Goal: Task Accomplishment & Management: Manage account settings

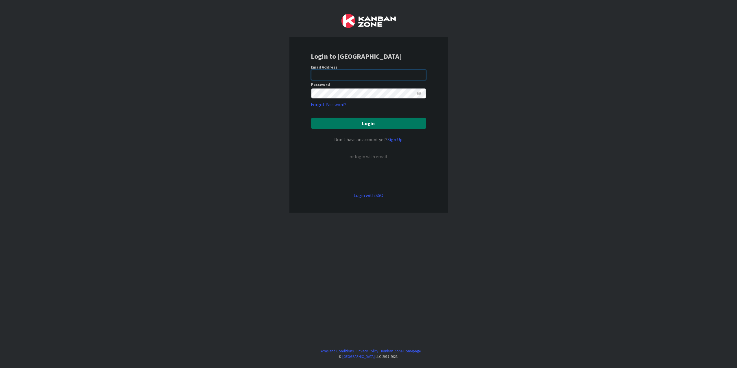
type input "[PERSON_NAME][EMAIL_ADDRESS][DOMAIN_NAME][US_STATE]"
click at [384, 125] on button "Login" at bounding box center [368, 123] width 115 height 11
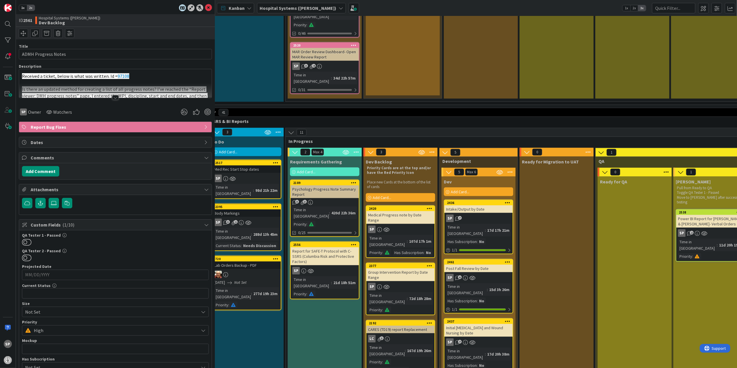
scroll to position [733, 88]
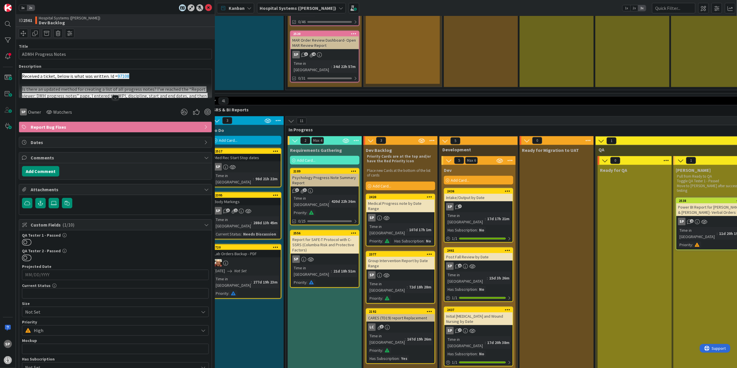
click at [413, 257] on div "Group Intervention Report by Date Range" at bounding box center [401, 263] width 68 height 13
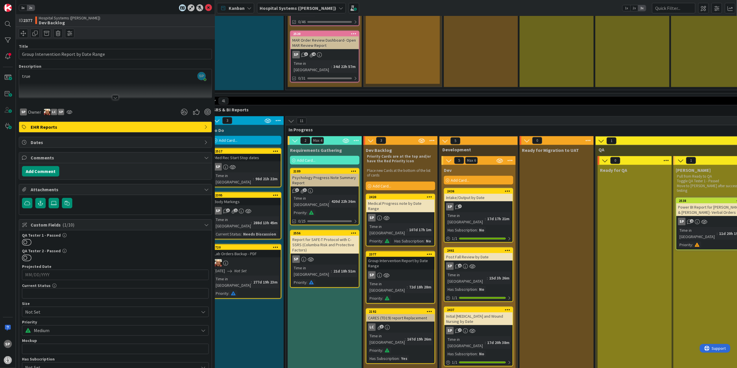
click at [113, 97] on div at bounding box center [115, 97] width 6 height 5
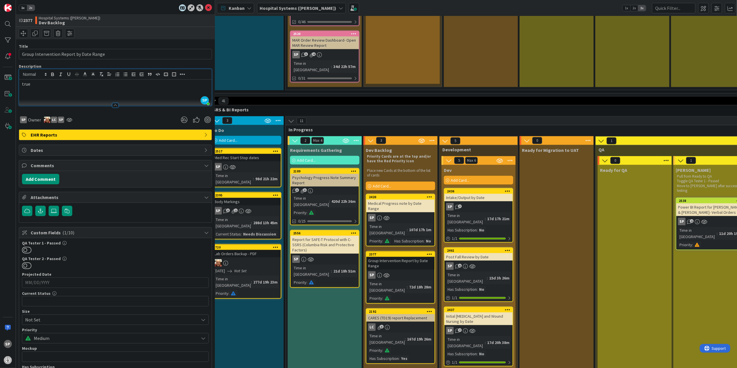
click at [113, 105] on div at bounding box center [115, 105] width 6 height 5
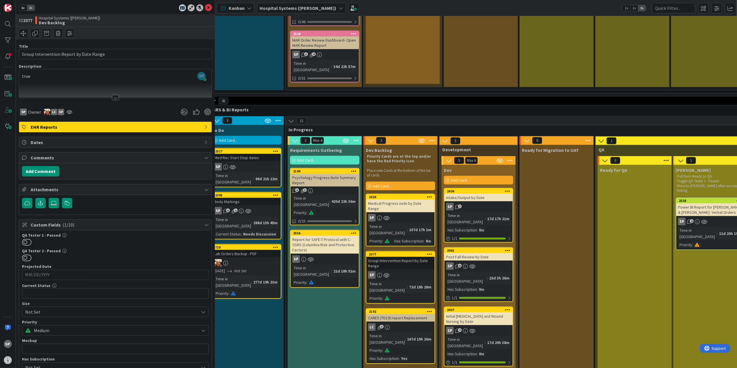
click at [113, 97] on div at bounding box center [115, 97] width 6 height 5
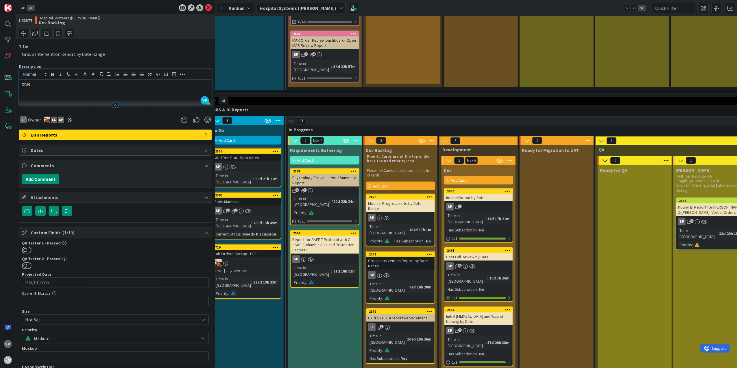
click at [169, 87] on p "true" at bounding box center [115, 84] width 187 height 7
drag, startPoint x: 169, startPoint y: 87, endPoint x: 178, endPoint y: 128, distance: 41.9
click at [178, 128] on div "Title 39 / 128 Group Intervention Report by Date Range Description SP [PERSON_N…" at bounding box center [115, 252] width 193 height 426
click at [175, 100] on div at bounding box center [115, 103] width 193 height 6
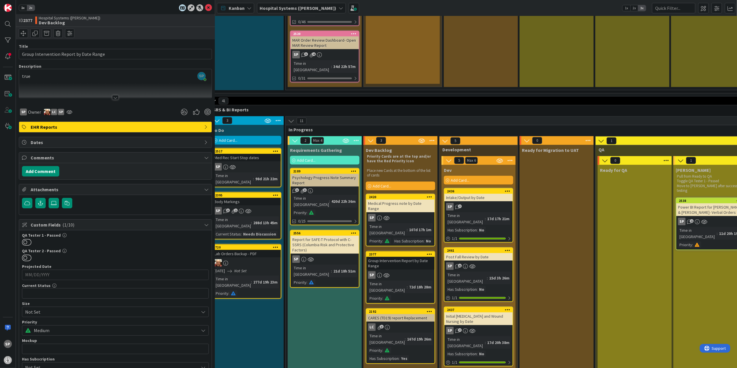
click at [176, 85] on div at bounding box center [115, 90] width 193 height 15
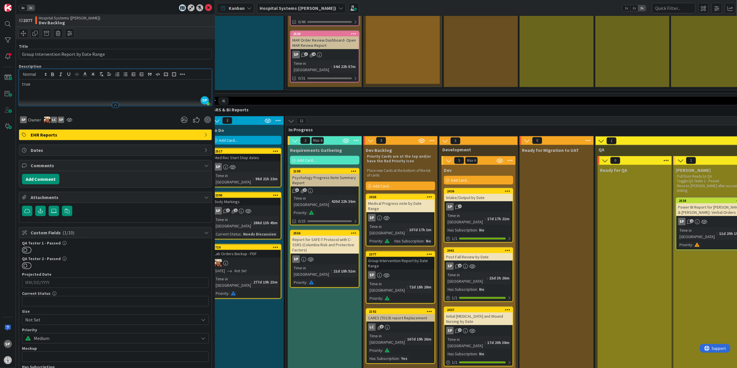
click at [176, 82] on p "true" at bounding box center [115, 84] width 187 height 7
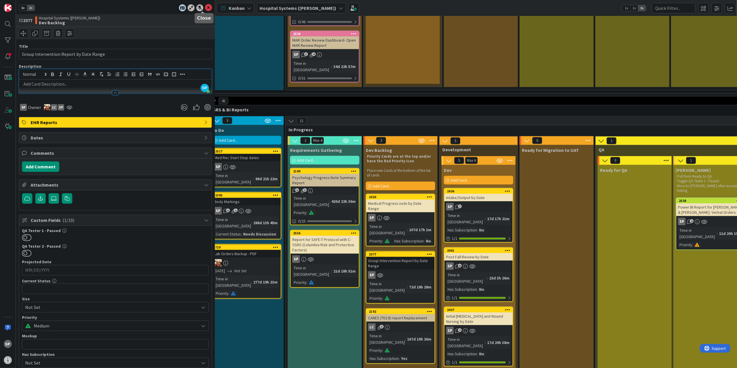
click at [205, 6] on icon at bounding box center [208, 7] width 7 height 7
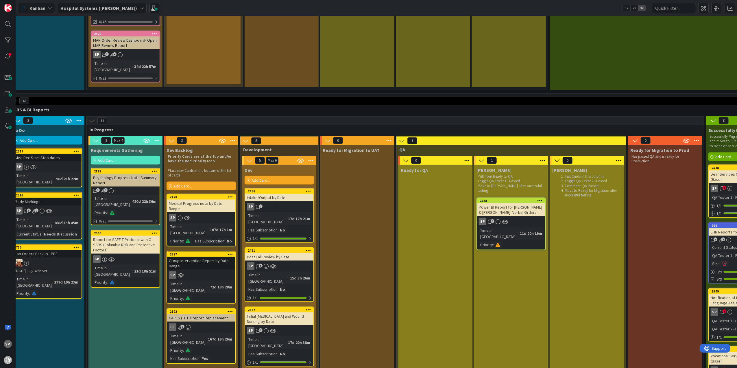
click at [222, 257] on div "Group Intervention Report by Date Range" at bounding box center [201, 263] width 68 height 13
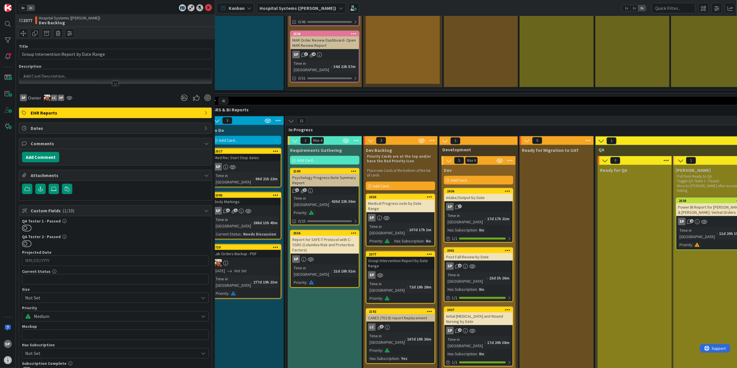
click at [80, 79] on div at bounding box center [115, 81] width 193 height 6
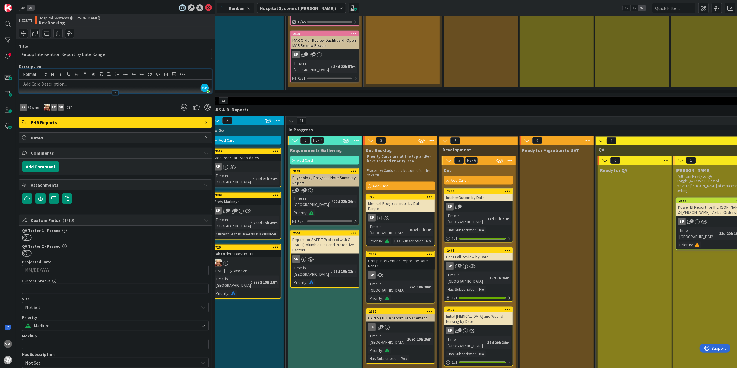
click at [86, 84] on p at bounding box center [115, 84] width 187 height 7
click at [112, 95] on div at bounding box center [115, 93] width 6 height 5
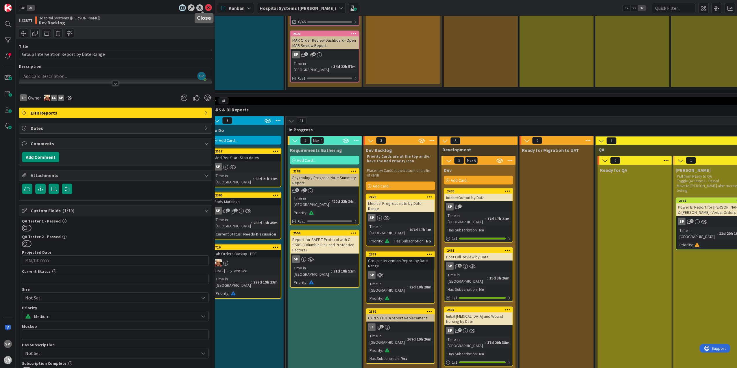
click at [205, 7] on icon at bounding box center [208, 7] width 7 height 7
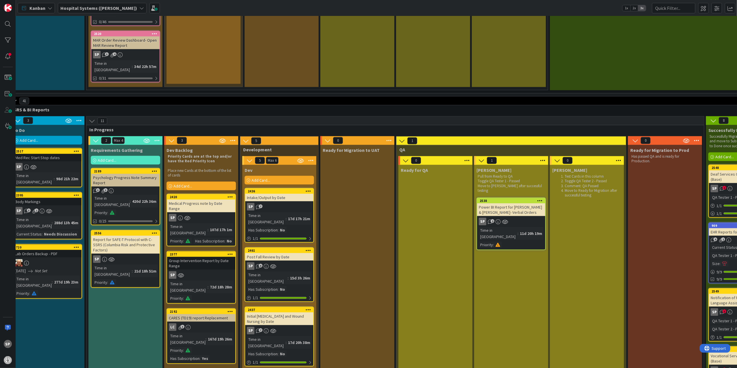
click at [219, 200] on div "Medical Progress note by Date Range" at bounding box center [201, 206] width 68 height 13
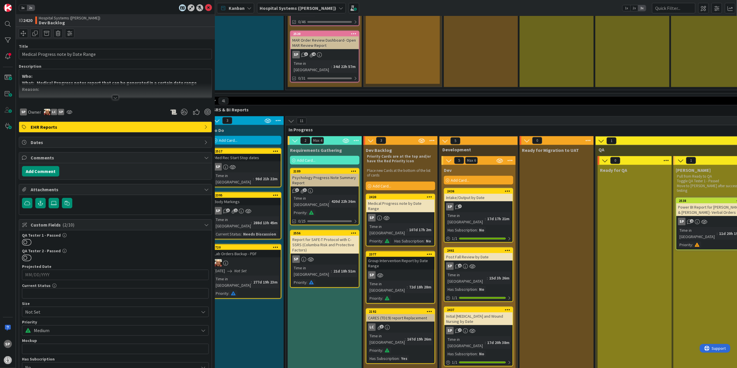
click at [114, 94] on div at bounding box center [115, 90] width 193 height 15
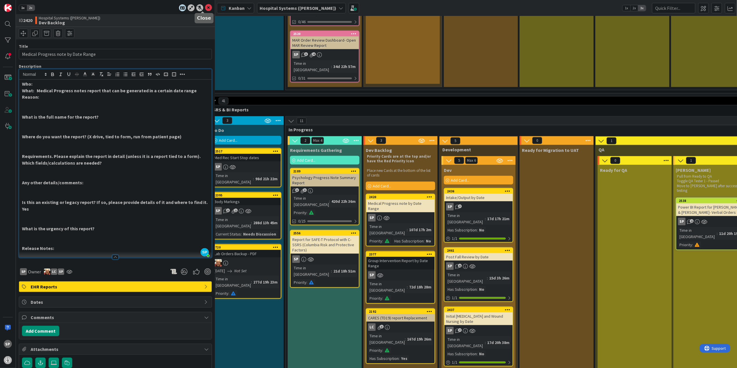
click at [205, 10] on icon at bounding box center [208, 7] width 7 height 7
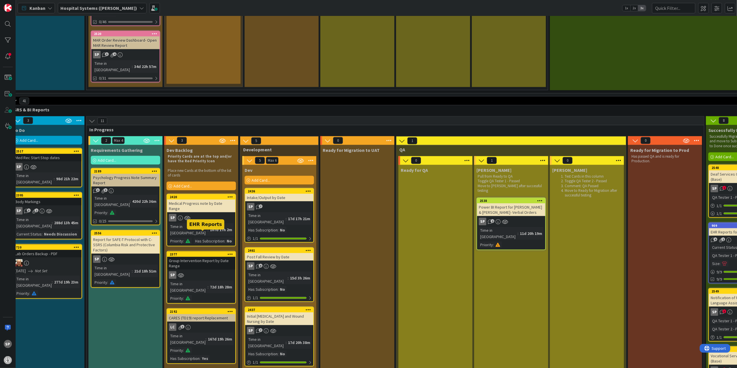
click at [213, 314] on div "CARES (TD19) report Replacement" at bounding box center [201, 318] width 68 height 8
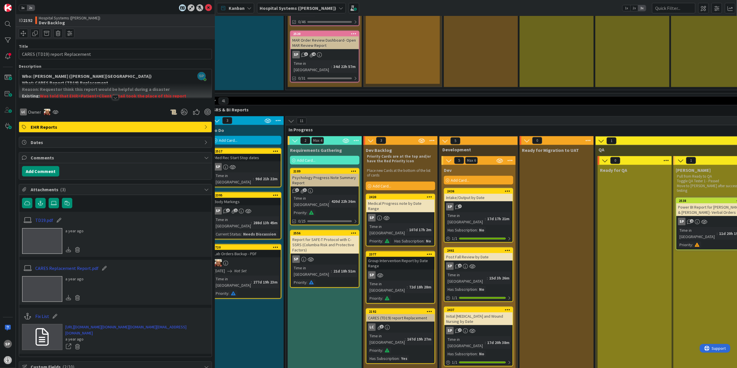
click at [113, 99] on div at bounding box center [115, 97] width 6 height 5
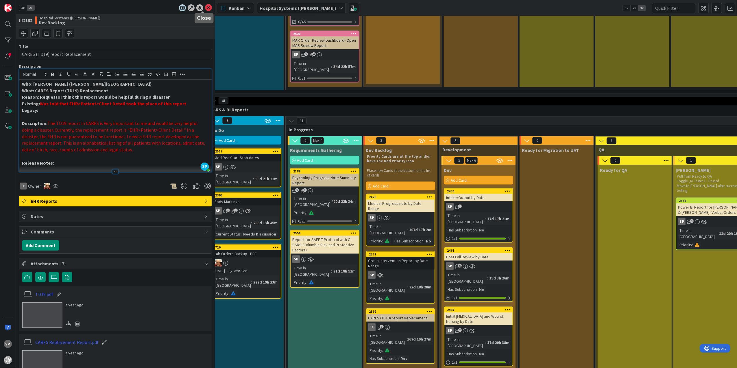
click at [205, 8] on icon at bounding box center [208, 7] width 7 height 7
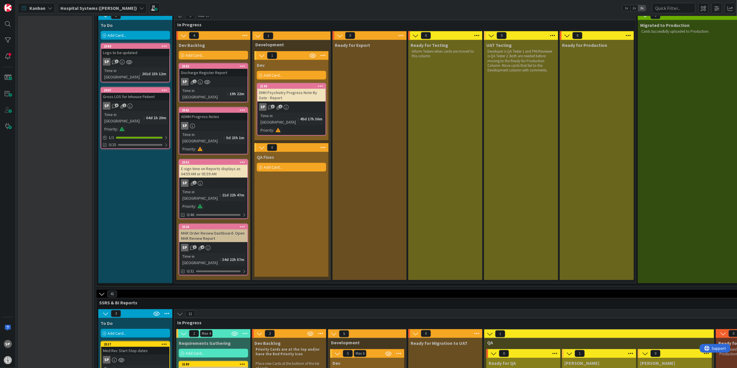
scroll to position [501, 0]
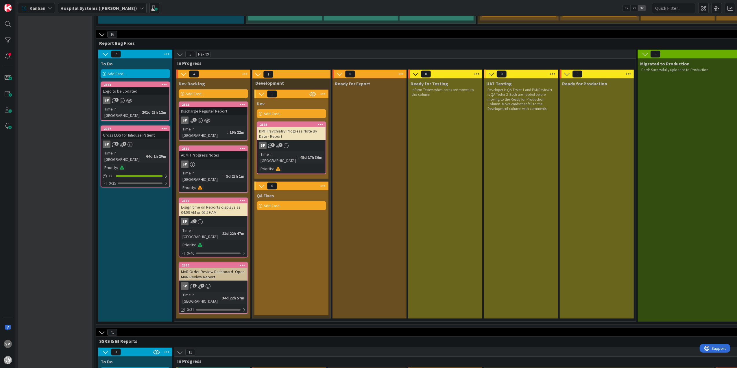
click at [225, 151] on div "ADMH Progress Notes" at bounding box center [213, 155] width 68 height 8
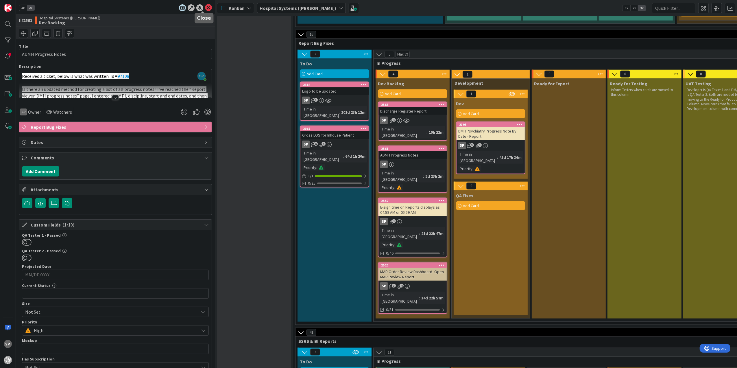
click at [205, 7] on icon at bounding box center [208, 7] width 7 height 7
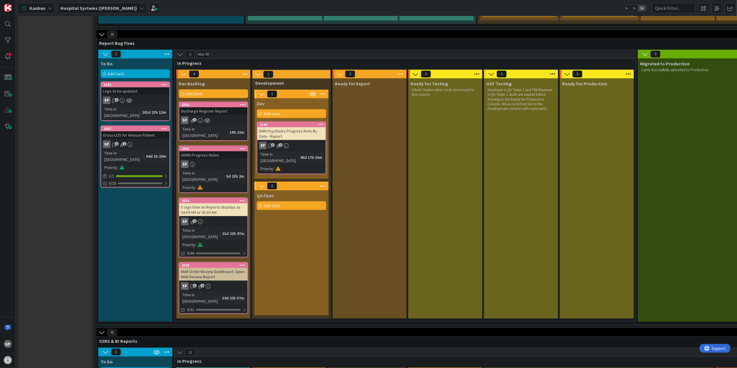
click at [232, 102] on div "2563 Discharge Register Report SP 1 Time in [GEOGRAPHIC_DATA] : 19h 22m" at bounding box center [213, 121] width 69 height 39
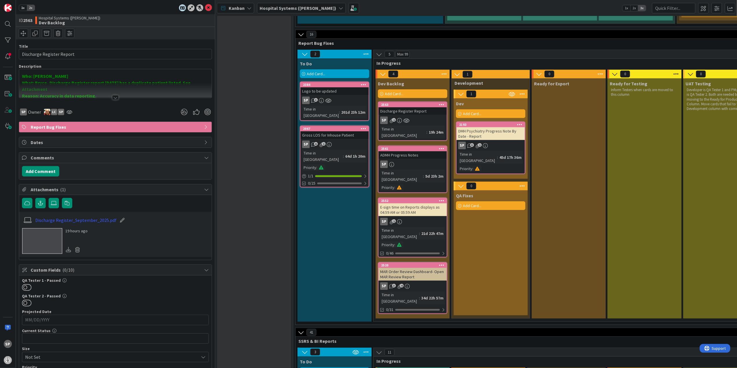
click at [108, 95] on div at bounding box center [115, 90] width 193 height 15
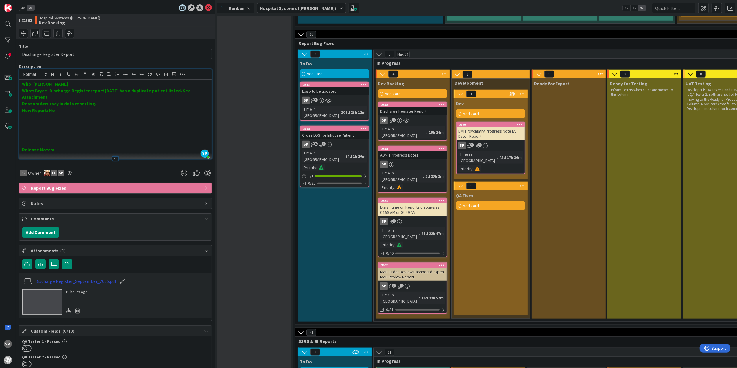
click at [95, 284] on link "Discharge Register_September_2025.pdf" at bounding box center [75, 281] width 81 height 7
click at [205, 8] on icon at bounding box center [208, 7] width 7 height 7
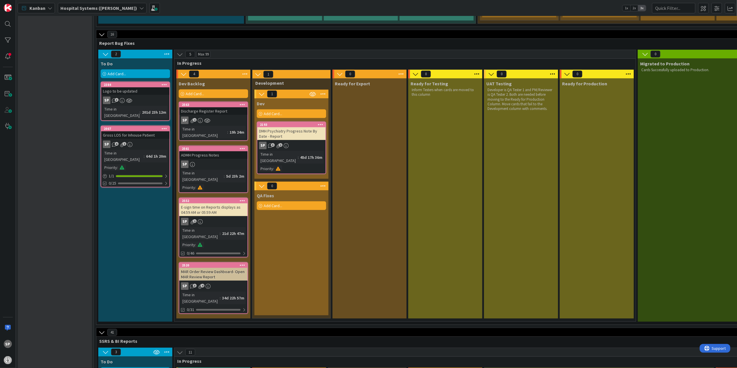
click at [211, 151] on div "ADMH Progress Notes" at bounding box center [213, 155] width 68 height 8
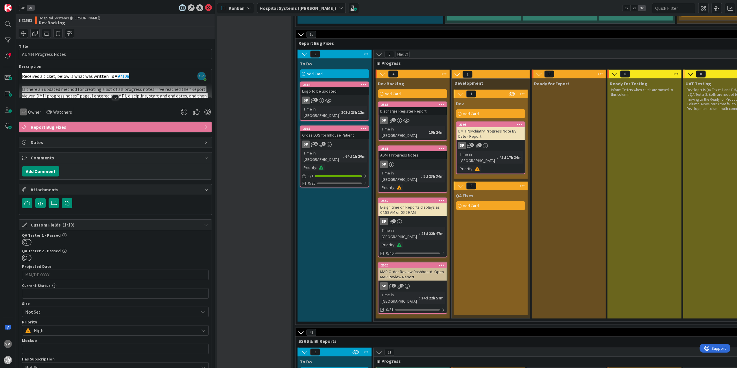
click at [110, 94] on div at bounding box center [115, 90] width 193 height 15
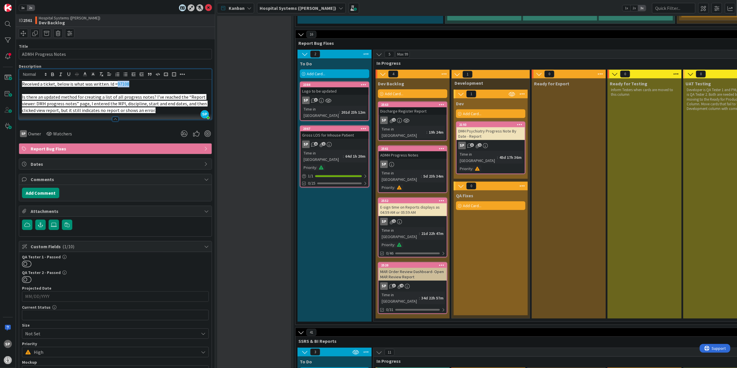
drag, startPoint x: 116, startPoint y: 84, endPoint x: 130, endPoint y: 84, distance: 13.9
click at [130, 84] on p "Received a ticket, below is what was written. Id = 97108" at bounding box center [115, 84] width 187 height 7
drag, startPoint x: 36, startPoint y: 105, endPoint x: 75, endPoint y: 107, distance: 39.1
click at [75, 107] on span "Is there an updated method for creating a list of all progress notes? I’ve reac…" at bounding box center [115, 103] width 186 height 19
click at [205, 8] on icon at bounding box center [208, 7] width 7 height 7
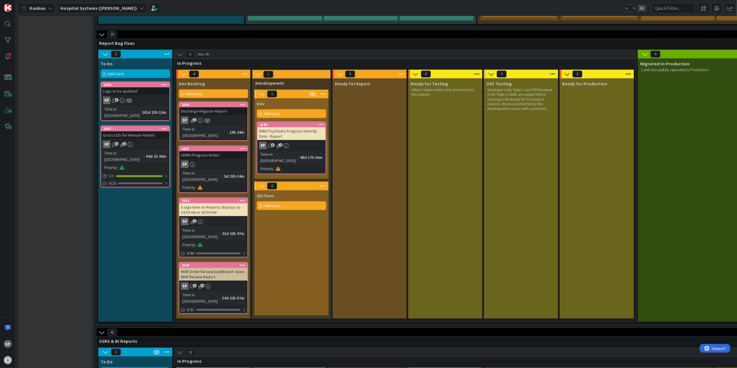
click at [235, 161] on div "SP" at bounding box center [213, 165] width 68 height 8
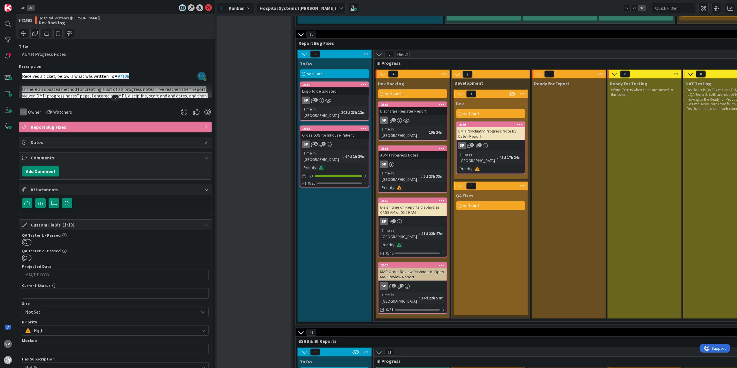
click at [112, 95] on div at bounding box center [115, 97] width 6 height 5
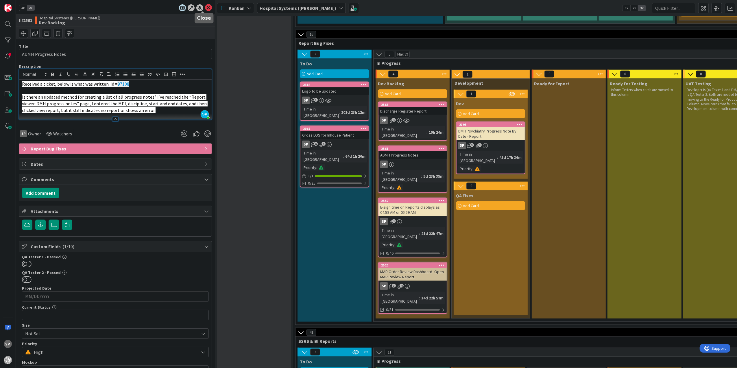
click at [205, 10] on icon at bounding box center [208, 7] width 7 height 7
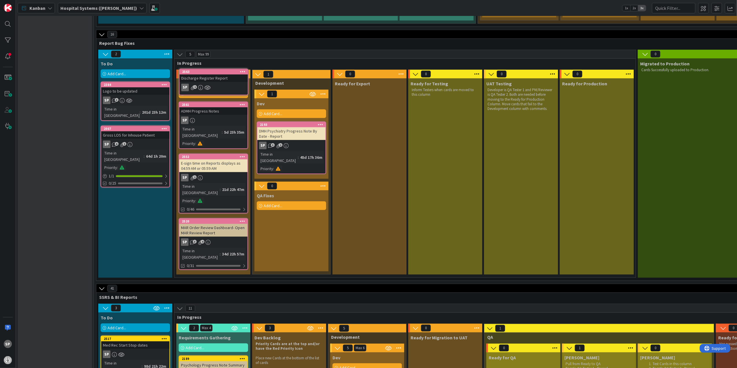
scroll to position [499, 0]
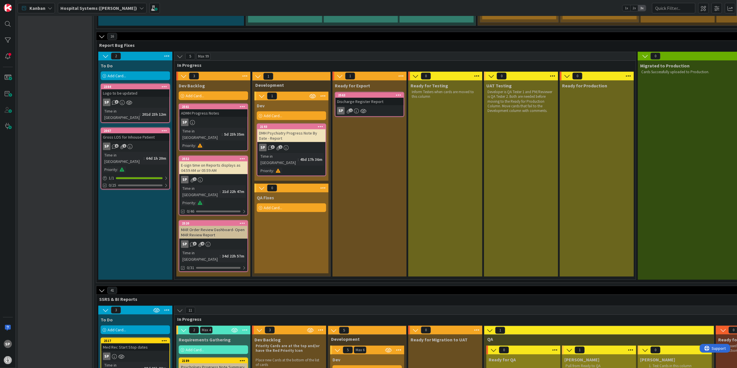
click at [379, 98] on div "Discharge Register Report" at bounding box center [370, 102] width 68 height 8
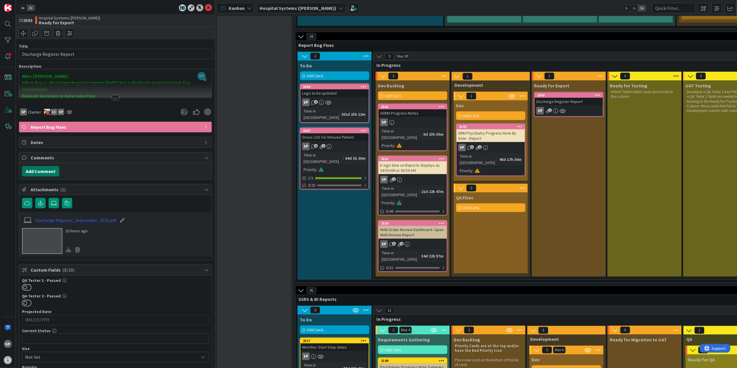
click at [42, 176] on button "Add Comment" at bounding box center [40, 171] width 37 height 10
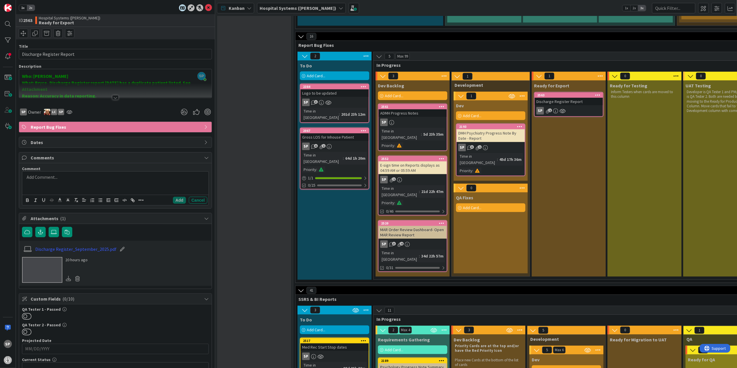
click at [80, 188] on div at bounding box center [115, 183] width 186 height 23
click at [173, 201] on button "Add" at bounding box center [179, 200] width 13 height 7
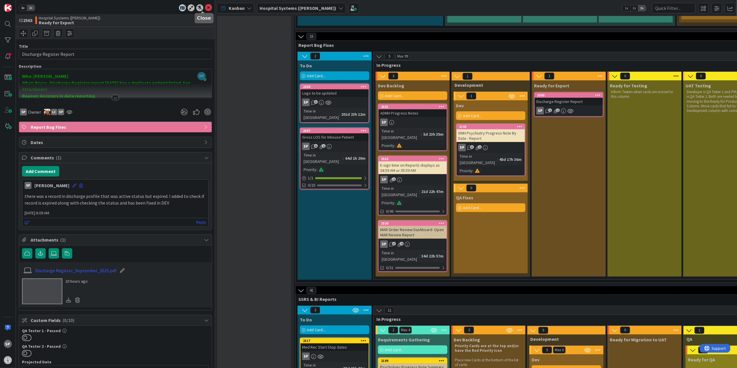
click at [205, 6] on icon at bounding box center [208, 7] width 7 height 7
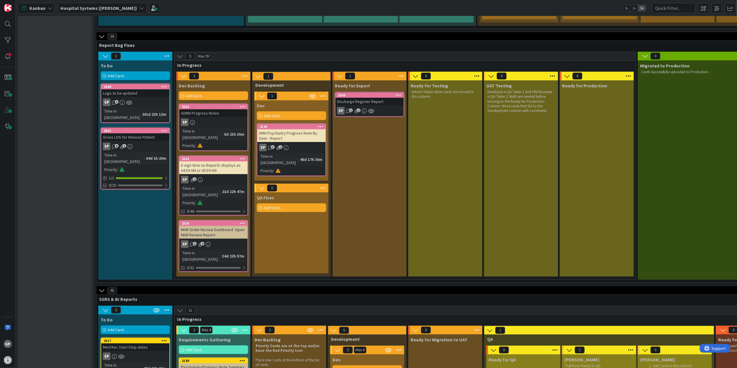
click at [384, 98] on div "Discharge Register Report" at bounding box center [370, 102] width 68 height 8
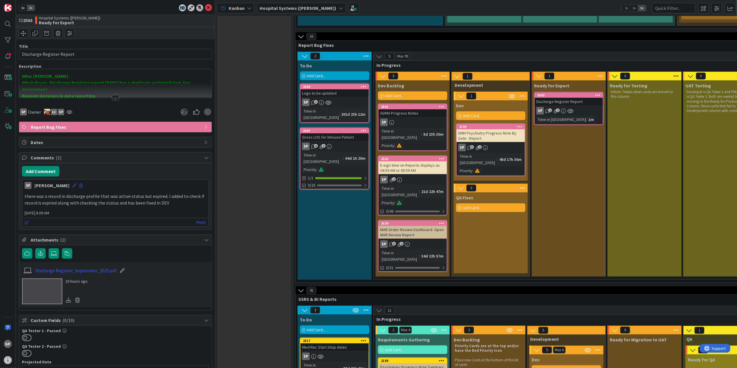
click at [114, 99] on div at bounding box center [115, 97] width 6 height 5
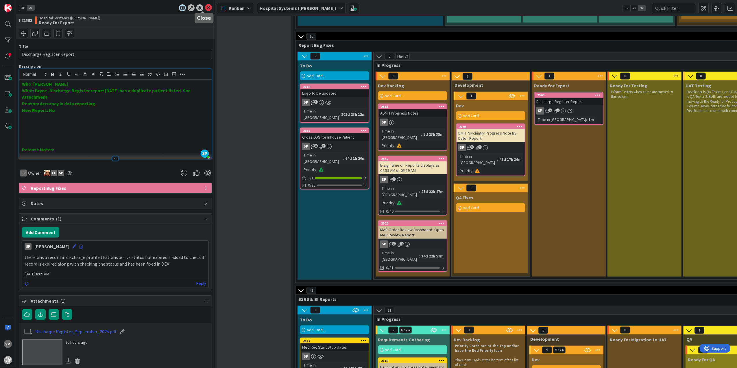
click at [205, 8] on icon at bounding box center [208, 7] width 7 height 7
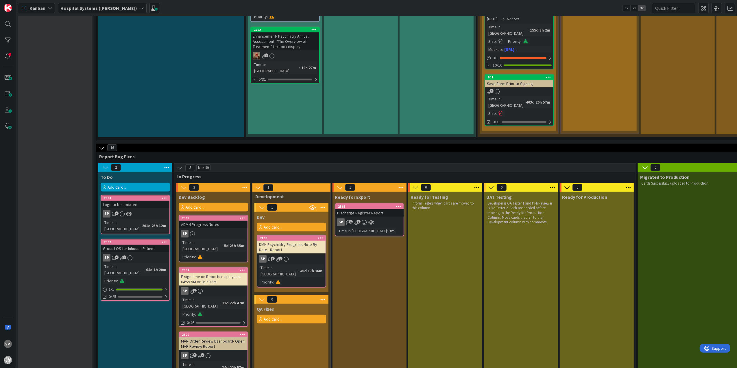
scroll to position [384, 0]
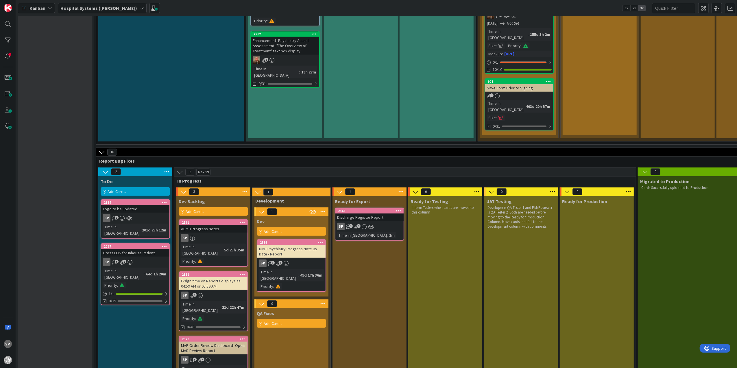
click at [286, 245] on div "DMH Psychiatry Progress Note By Date - Report" at bounding box center [291, 251] width 68 height 13
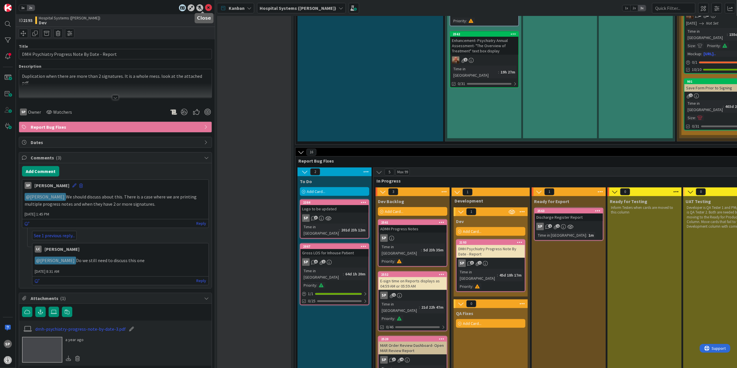
click at [205, 6] on icon at bounding box center [208, 7] width 7 height 7
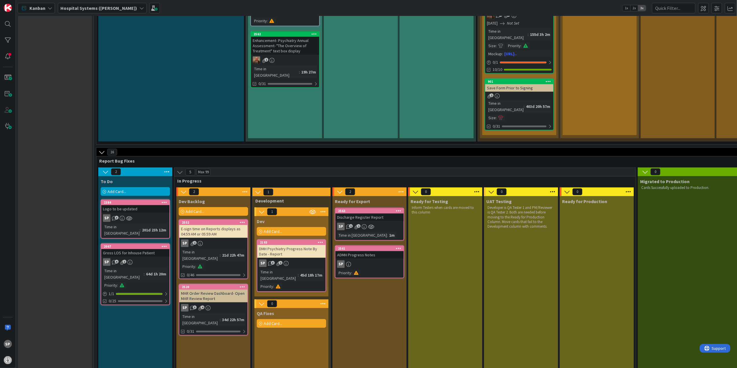
click at [389, 251] on div "ADMH Progress Notes" at bounding box center [370, 255] width 68 height 8
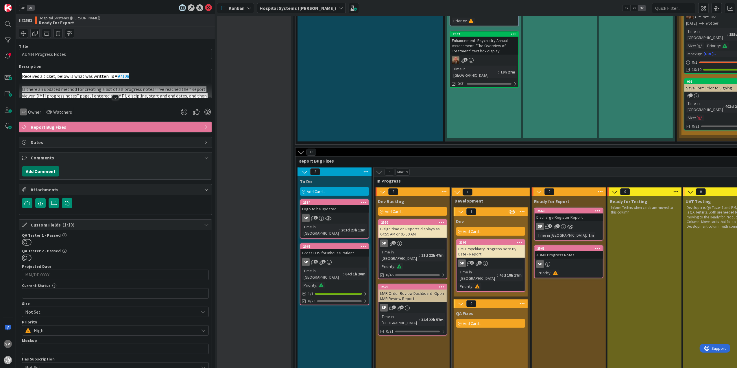
click at [42, 169] on button "Add Comment" at bounding box center [40, 171] width 37 height 10
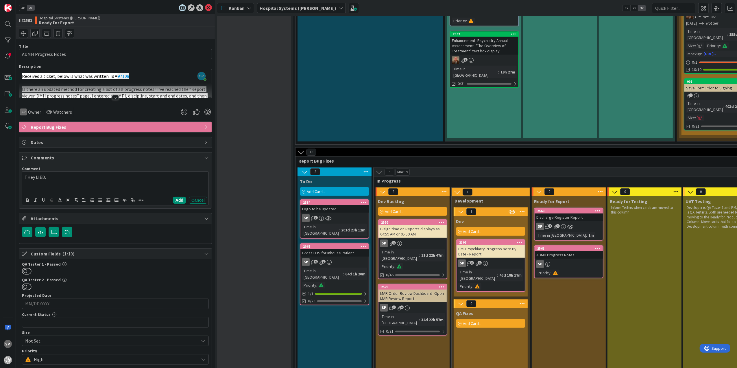
click at [73, 187] on div "THey LIED." at bounding box center [115, 183] width 186 height 23
click at [72, 187] on div "THey LIED." at bounding box center [115, 183] width 186 height 23
click at [175, 200] on button "Add" at bounding box center [179, 200] width 13 height 7
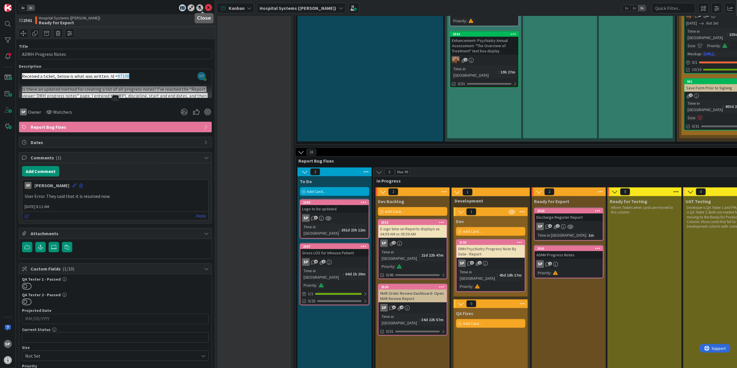
click at [205, 7] on icon at bounding box center [208, 7] width 7 height 7
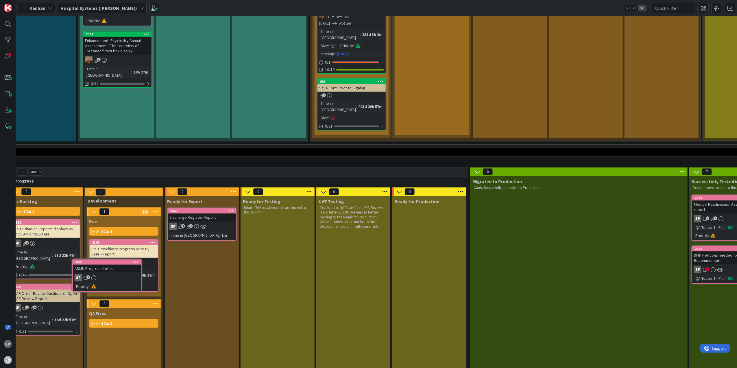
scroll to position [384, 166]
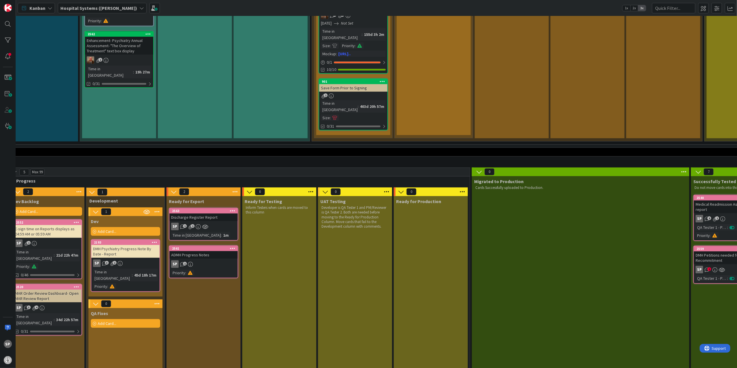
click at [233, 246] on icon at bounding box center [232, 248] width 5 height 4
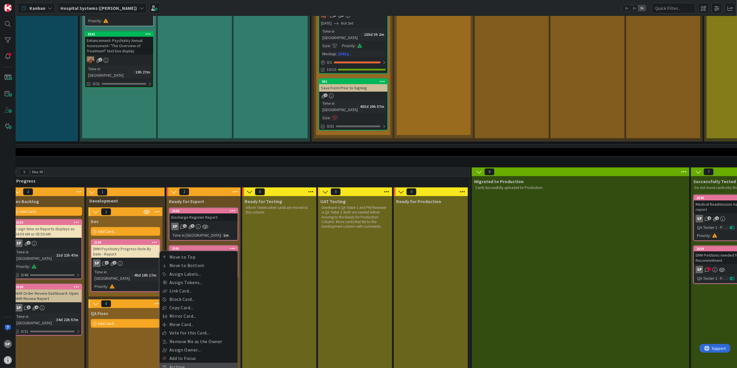
drag, startPoint x: 176, startPoint y: 334, endPoint x: 180, endPoint y: 334, distance: 3.5
click at [176, 363] on link "Archive" at bounding box center [199, 367] width 78 height 8
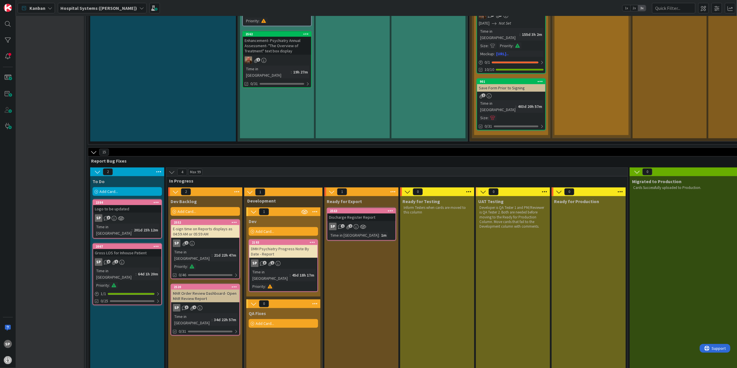
scroll to position [384, 0]
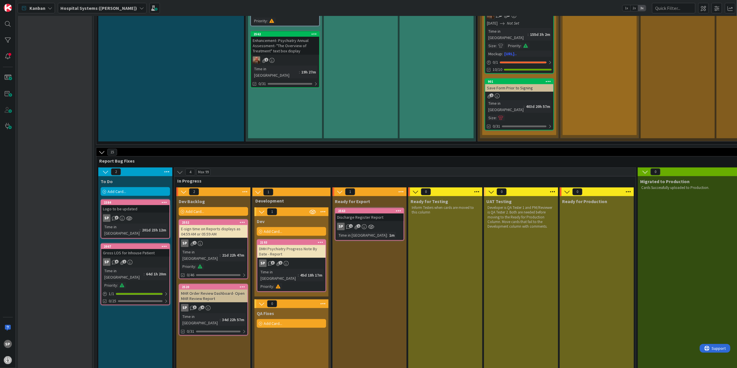
click at [297, 245] on div "DMH Psychiatry Progress Note By Date - Report" at bounding box center [291, 251] width 68 height 13
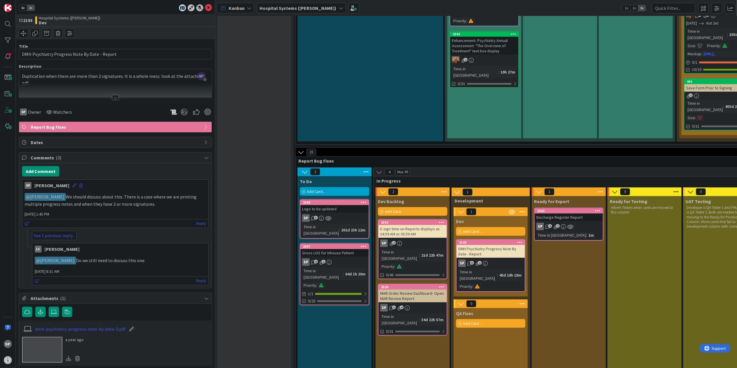
click at [111, 95] on div at bounding box center [115, 90] width 193 height 15
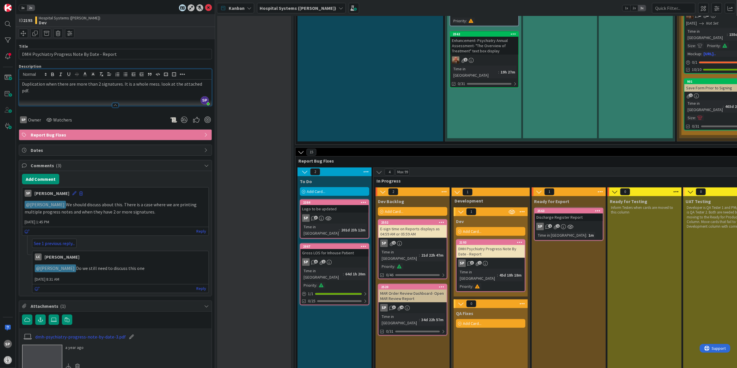
click at [588, 213] on div "Discharge Register Report" at bounding box center [569, 217] width 68 height 8
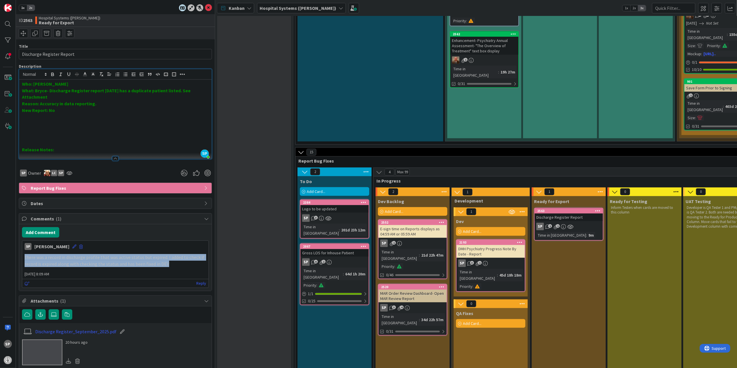
drag, startPoint x: 174, startPoint y: 265, endPoint x: 25, endPoint y: 260, distance: 149.4
click at [25, 260] on p "there was a record in discharge profile that was active status but expired. I a…" at bounding box center [116, 260] width 182 height 13
drag, startPoint x: 25, startPoint y: 260, endPoint x: 66, endPoint y: 265, distance: 41.7
copy p "there was a record in discharge profile that was active status but expired. I a…"
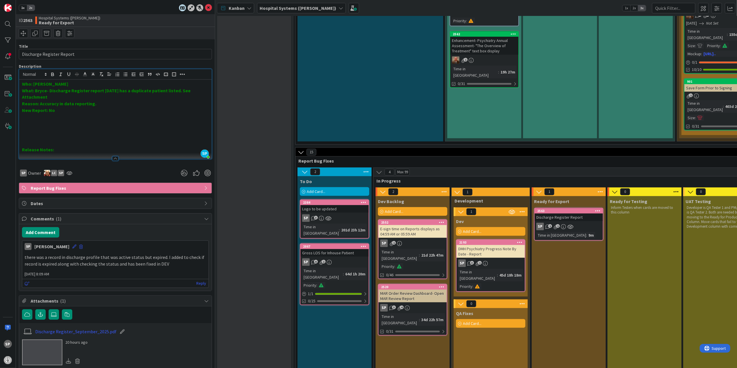
click at [205, 5] on icon at bounding box center [208, 7] width 7 height 7
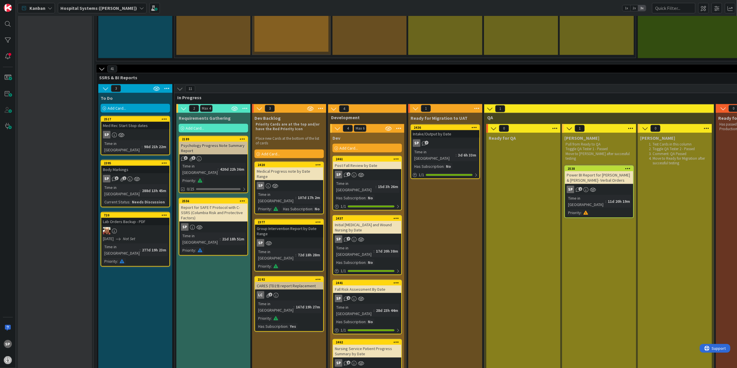
scroll to position [737, 0]
